Goal: Information Seeking & Learning: Check status

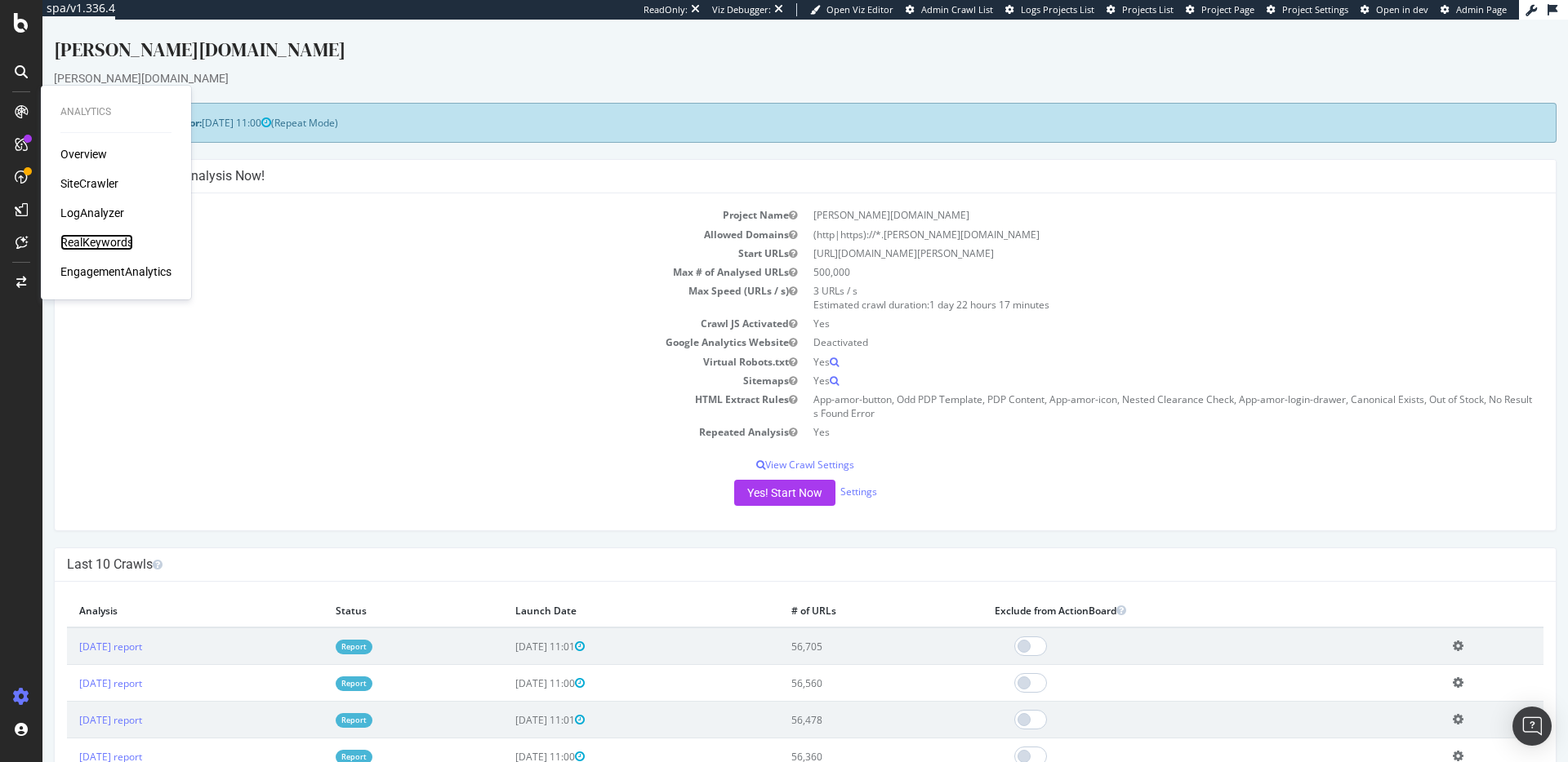
click at [115, 245] on div "RealKeywords" at bounding box center [97, 242] width 73 height 17
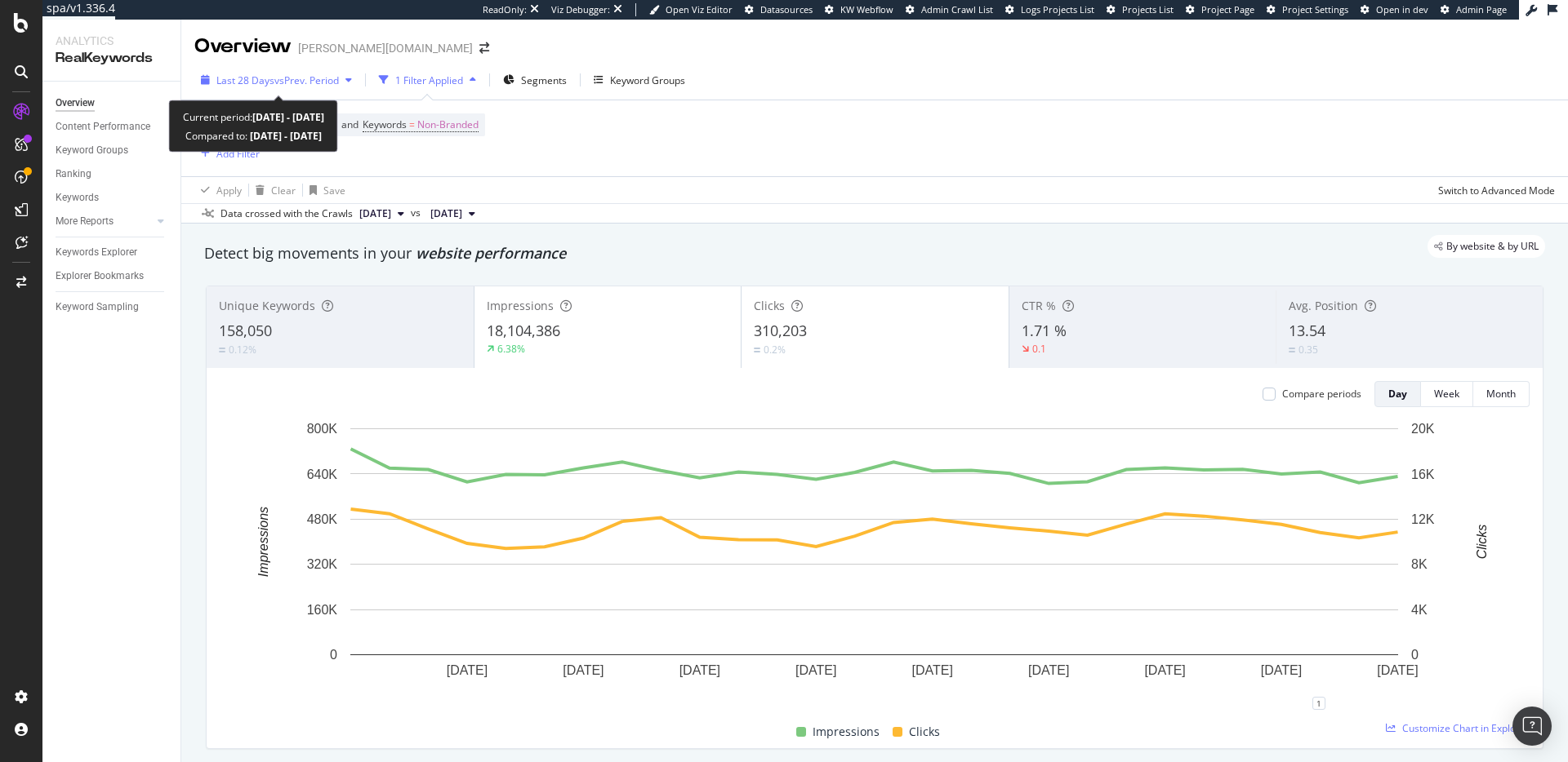
click at [300, 81] on span "vs Prev. Period" at bounding box center [307, 80] width 65 height 14
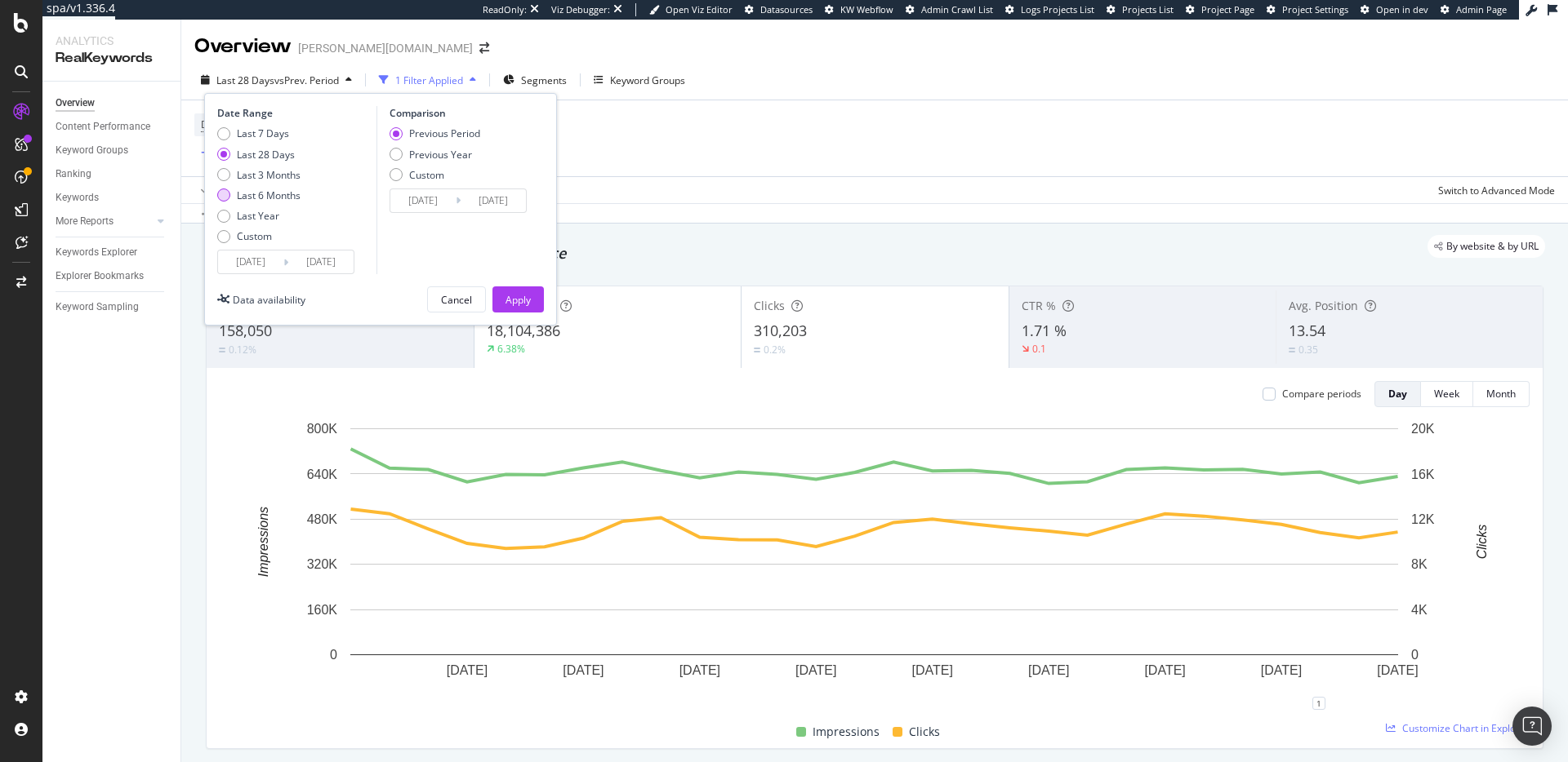
click at [282, 189] on div "Last 6 Months" at bounding box center [268, 195] width 64 height 14
type input "[DATE]"
click at [524, 294] on div "Apply" at bounding box center [518, 300] width 26 height 14
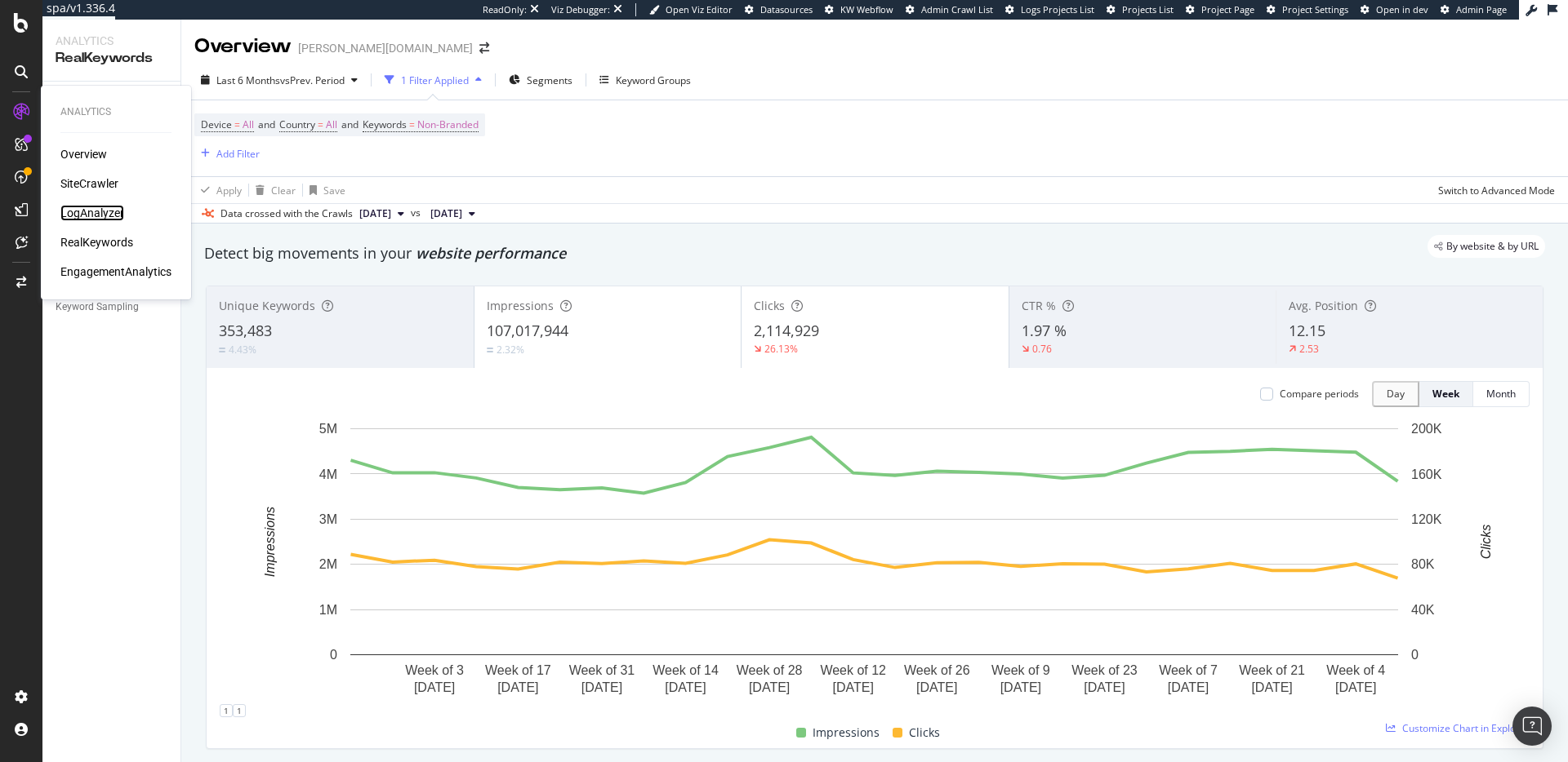
click at [91, 209] on div "LogAnalyzer" at bounding box center [92, 213] width 64 height 17
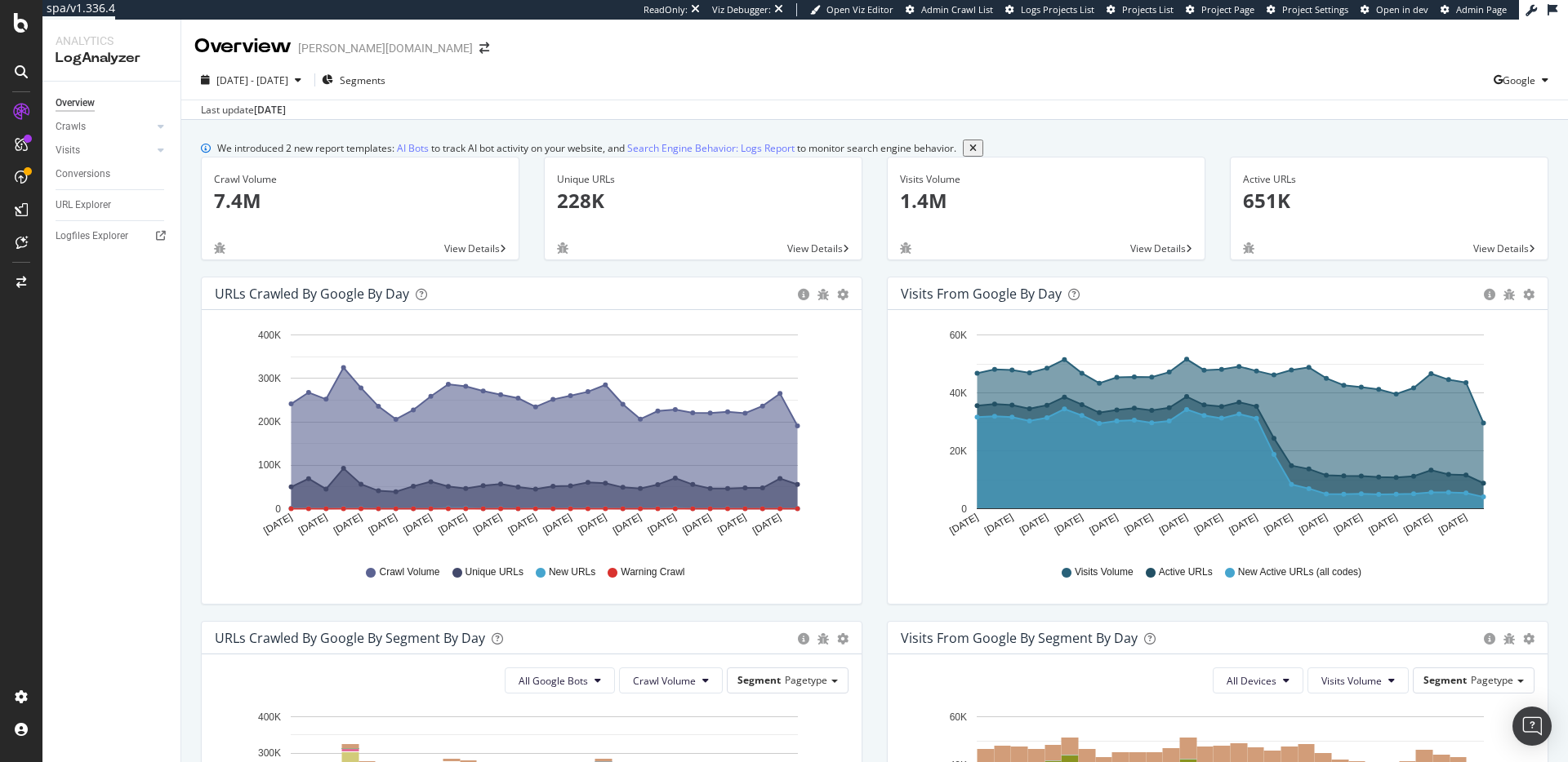
click at [832, 422] on icon "[DATE] [DATE] [DATE] [DATE] [DATE] [DATE] [DATE] [DATE] [DATE] [DATE] [DATE] [D…" at bounding box center [532, 436] width 634 height 227
